Goal: Manage account settings

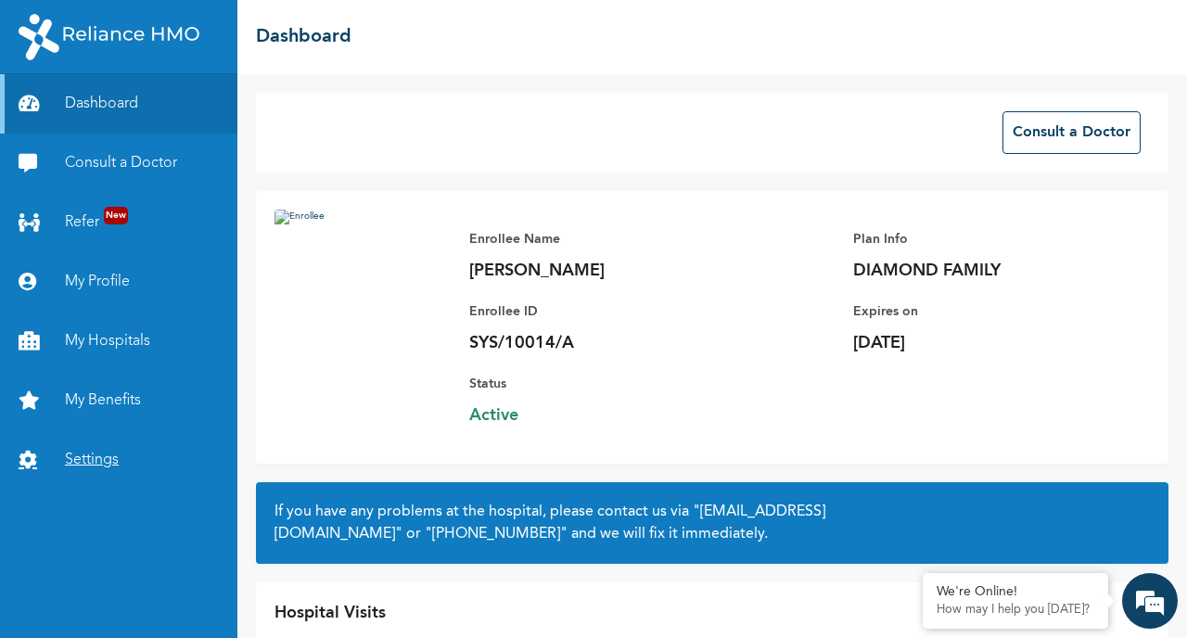
click at [117, 440] on link "Settings" at bounding box center [118, 459] width 237 height 59
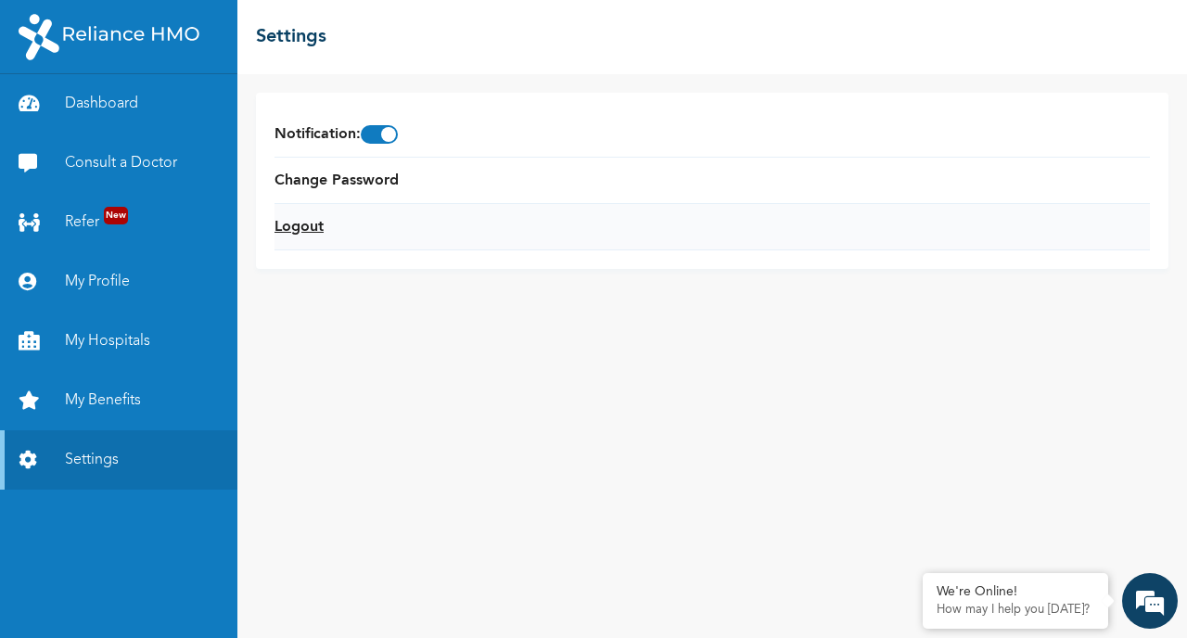
click at [296, 226] on link "Logout" at bounding box center [298, 227] width 49 height 22
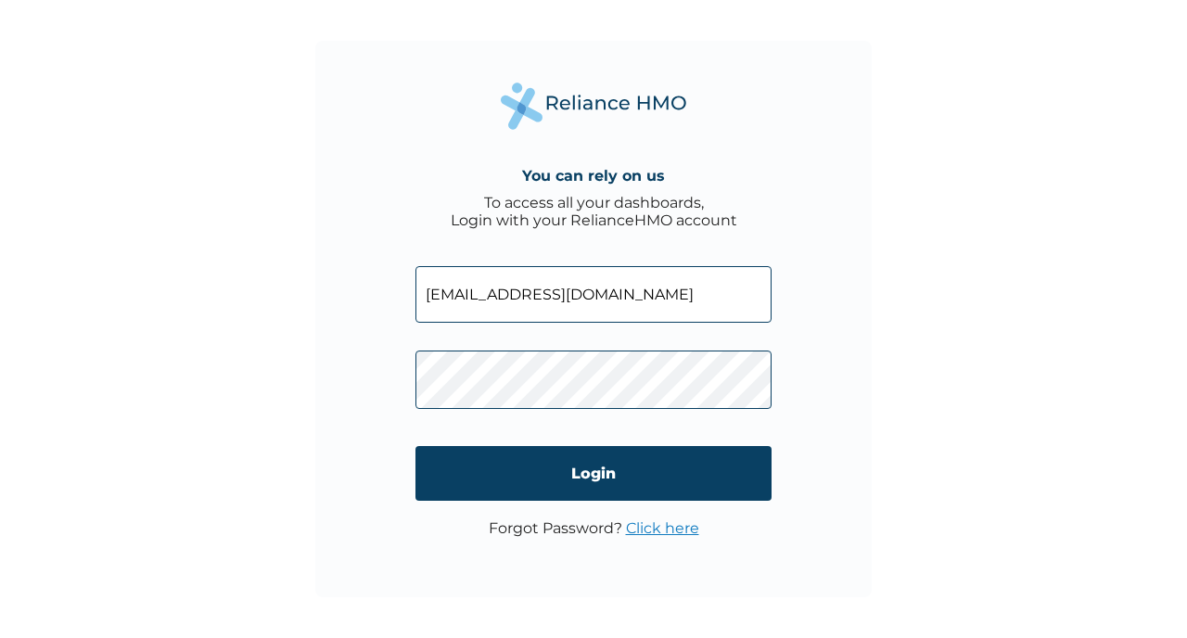
type input "RET/46293/A"
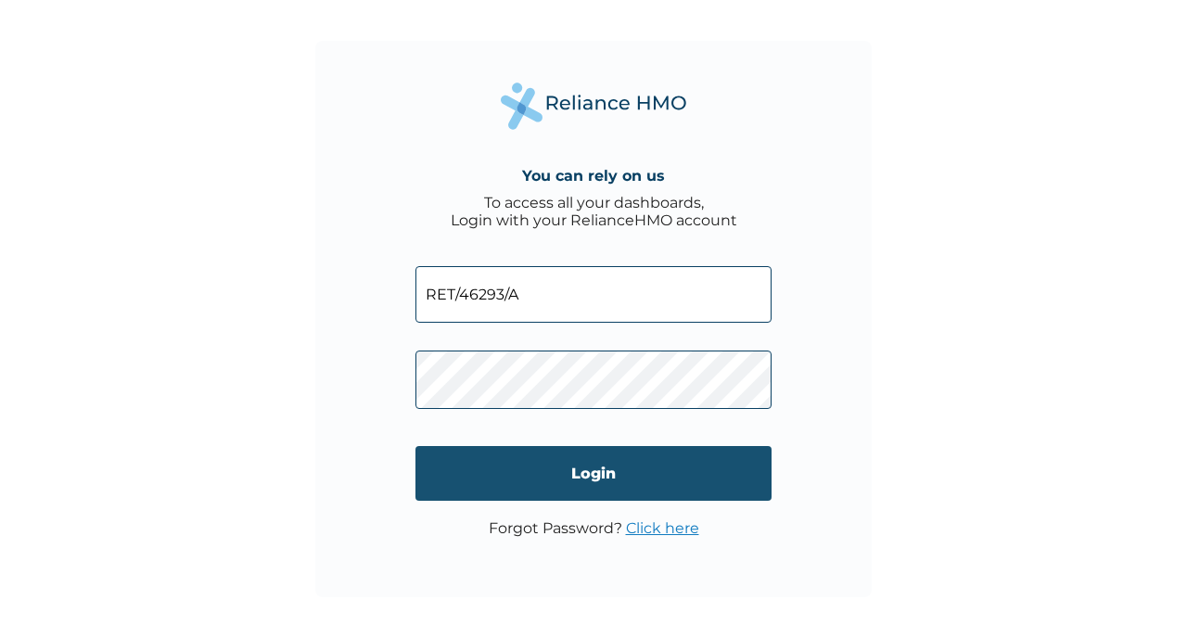
click at [606, 477] on input "Login" at bounding box center [593, 473] width 356 height 55
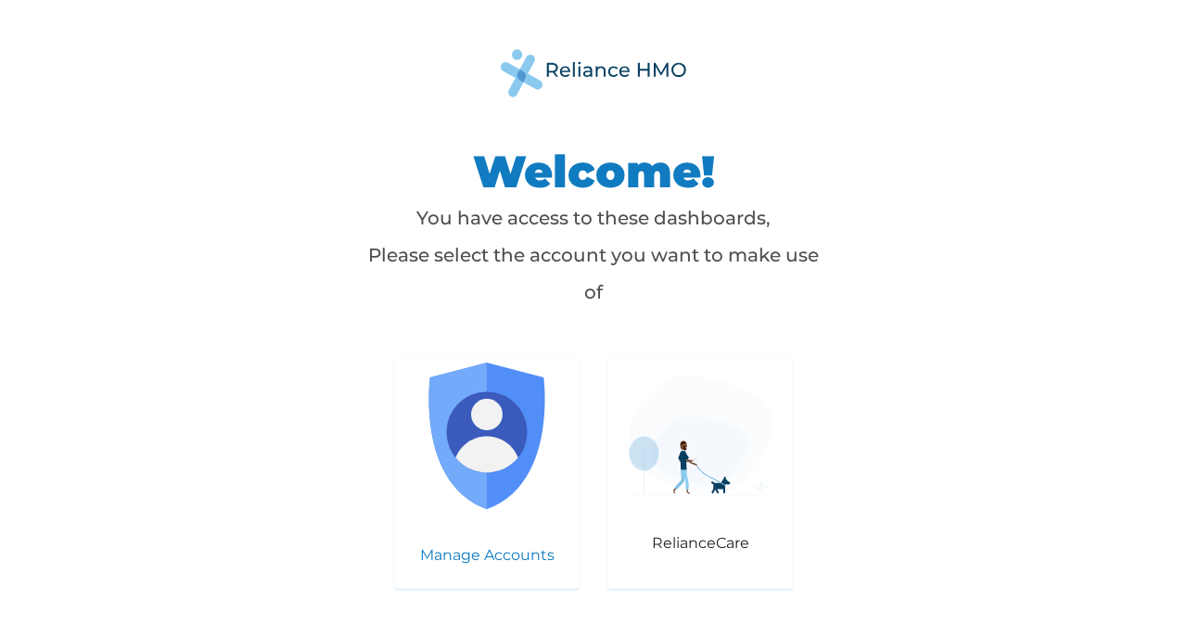
click at [479, 548] on p "Manage Accounts" at bounding box center [487, 555] width 147 height 18
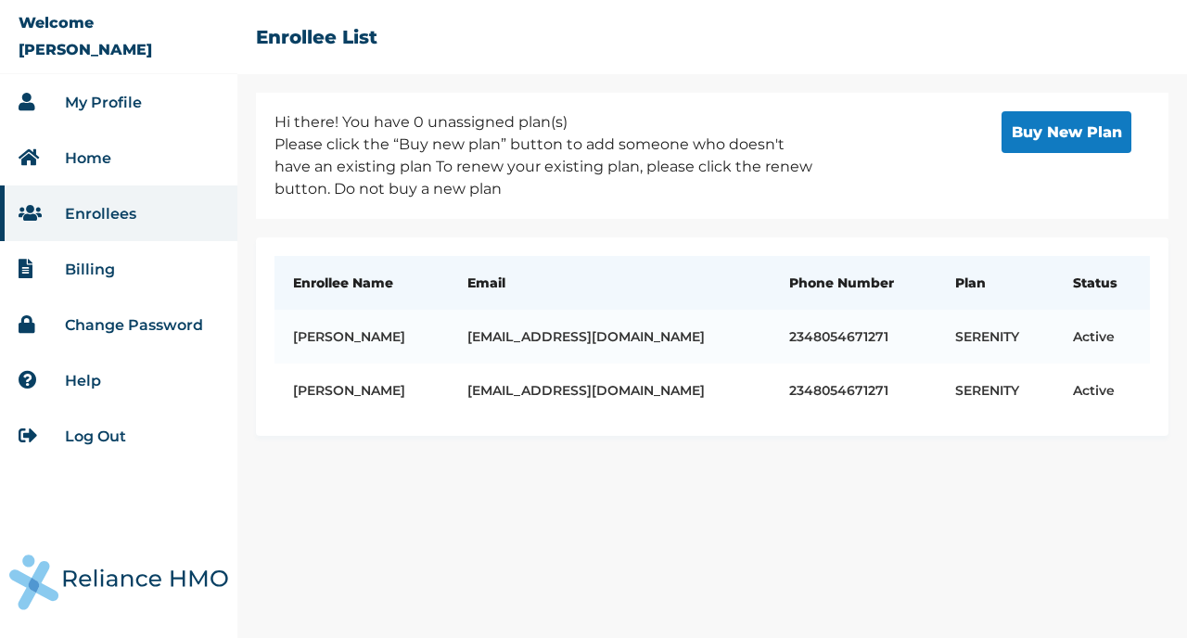
click at [122, 102] on link "My Profile" at bounding box center [103, 103] width 77 height 18
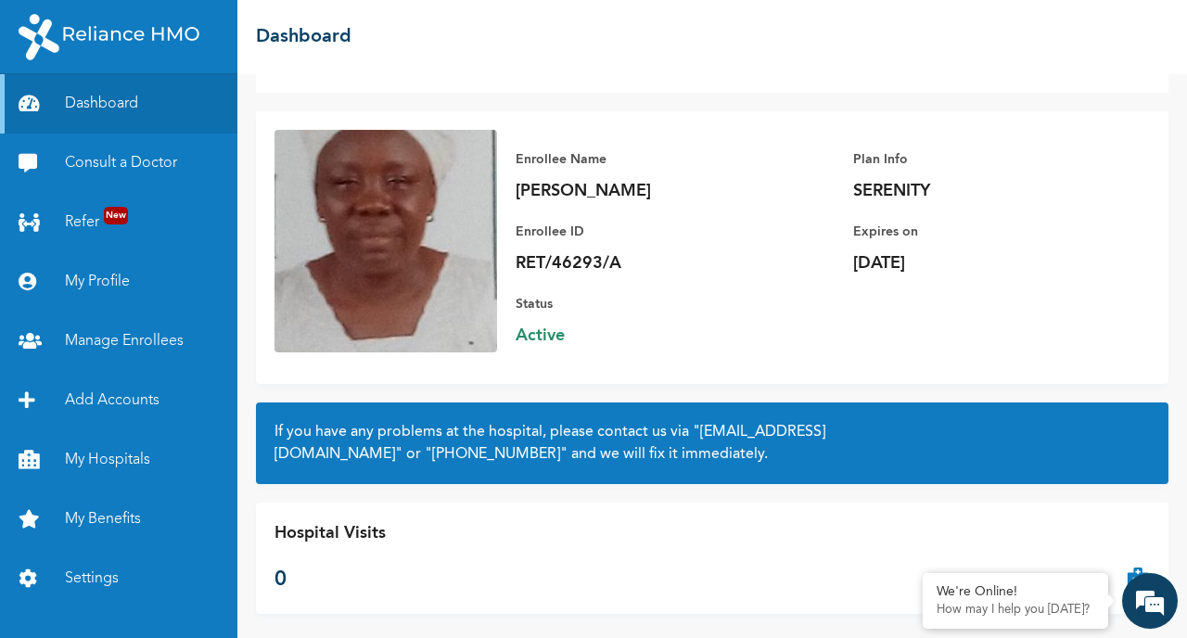
scroll to position [94, 0]
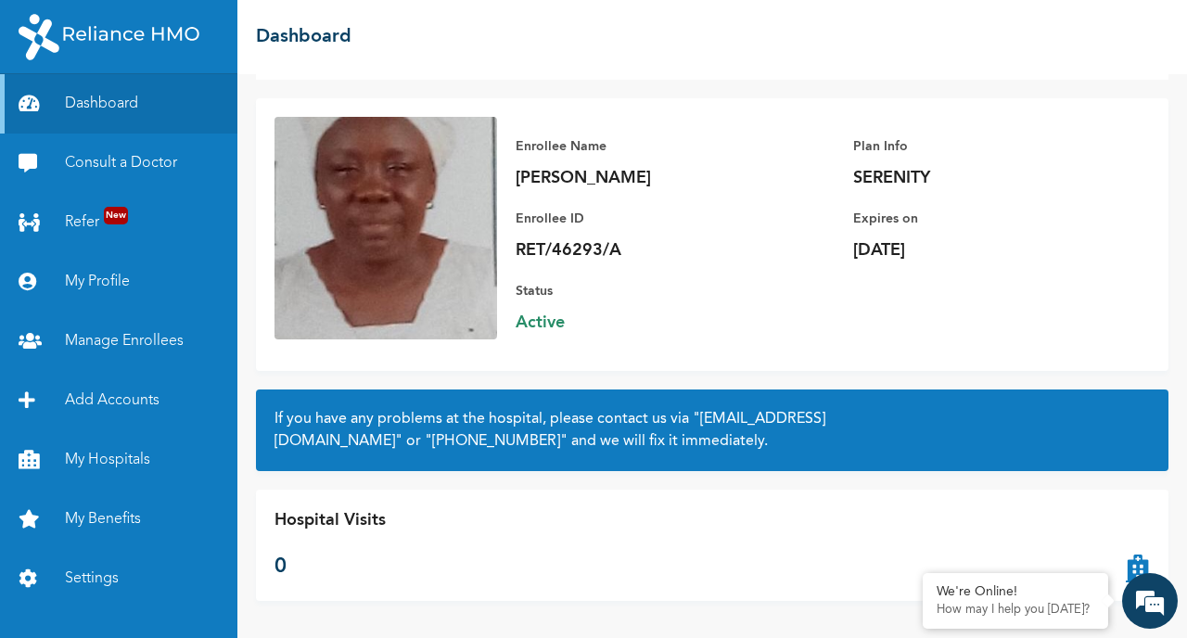
click at [579, 252] on p "RET/46293/A" at bounding box center [646, 250] width 260 height 22
copy p "RET/46293/A"
